Goal: Transaction & Acquisition: Purchase product/service

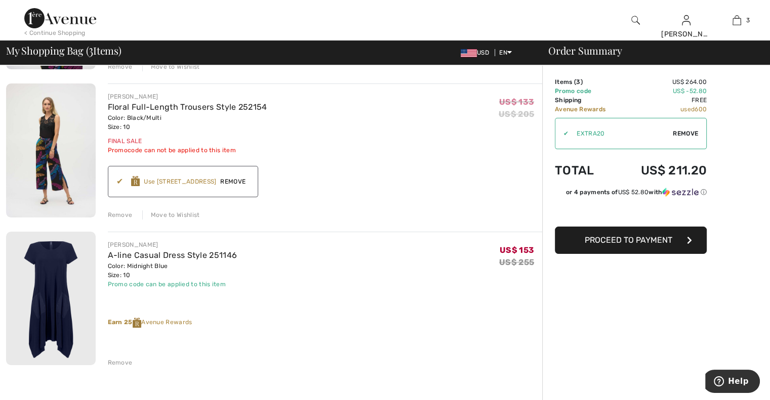
scroll to position [223, 0]
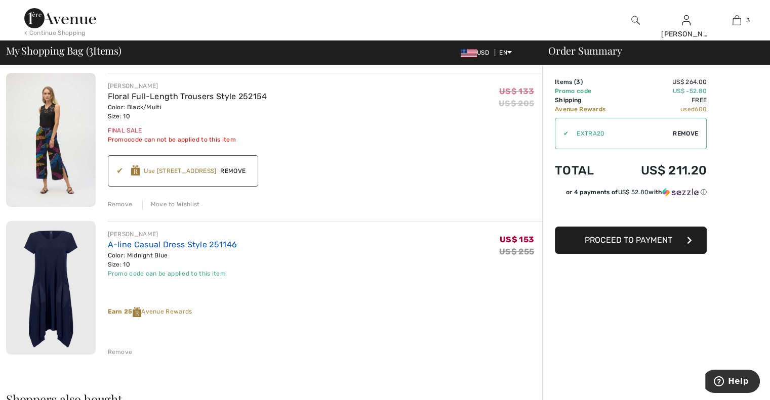
click at [182, 242] on link "A-line Casual Dress Style 251146" at bounding box center [173, 245] width 130 height 10
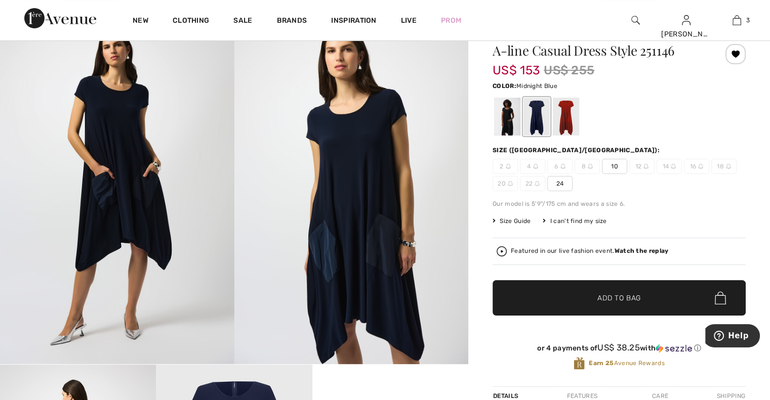
scroll to position [84, 0]
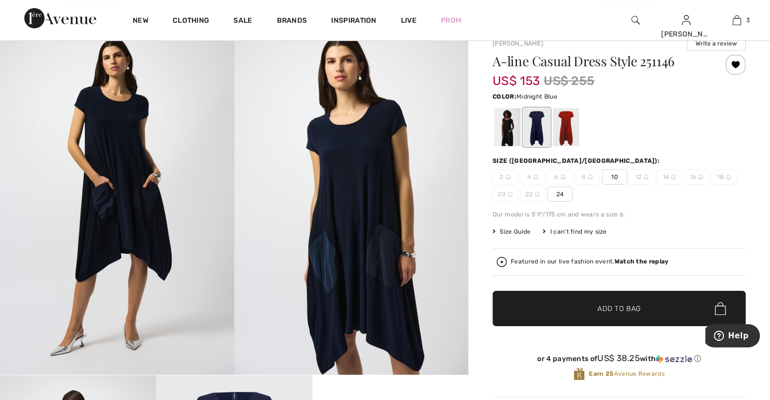
drag, startPoint x: 115, startPoint y: 147, endPoint x: 115, endPoint y: 139, distance: 8.6
click at [115, 146] on img at bounding box center [117, 199] width 234 height 351
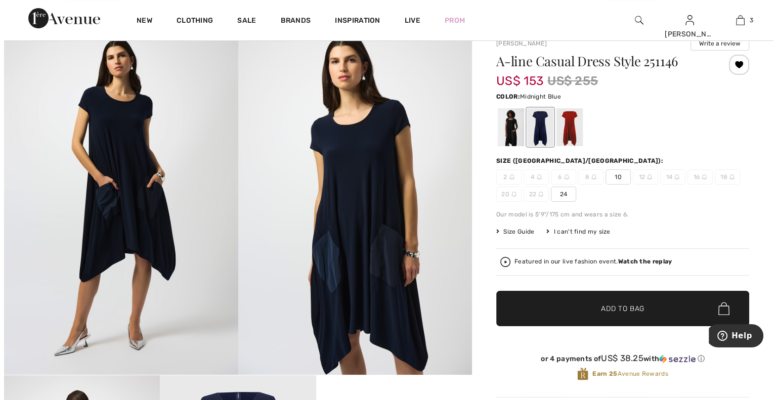
scroll to position [85, 0]
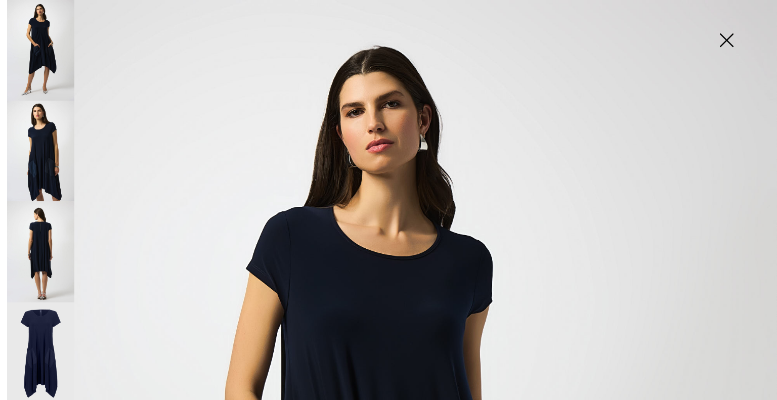
click at [51, 158] on img at bounding box center [40, 151] width 67 height 101
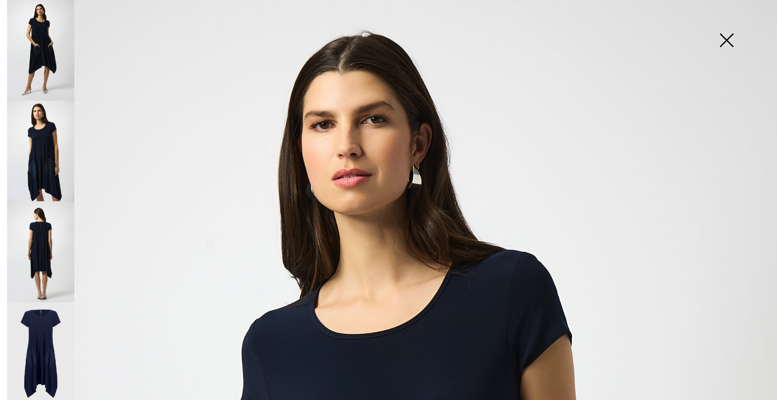
click at [50, 234] on img at bounding box center [40, 251] width 67 height 101
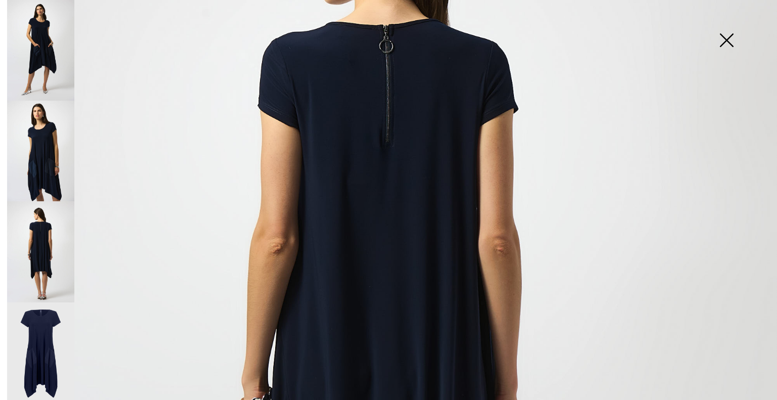
scroll to position [153, 0]
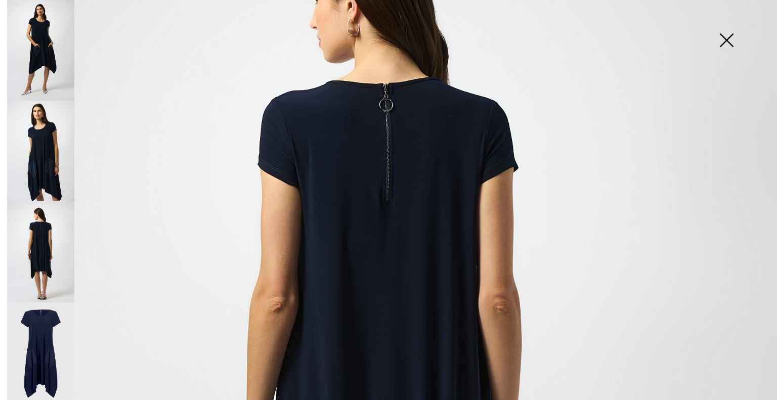
click at [32, 321] on img at bounding box center [40, 353] width 67 height 101
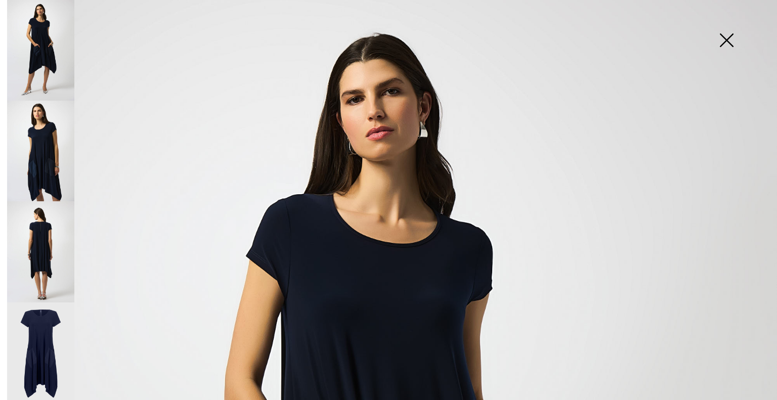
scroll to position [0, 0]
